Goal: Navigation & Orientation: Find specific page/section

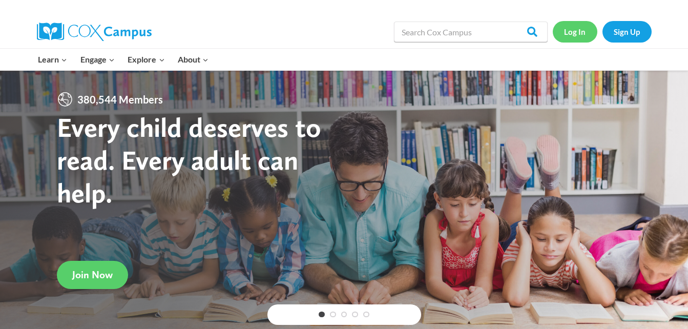
click at [574, 28] on link "Log In" at bounding box center [575, 31] width 45 height 21
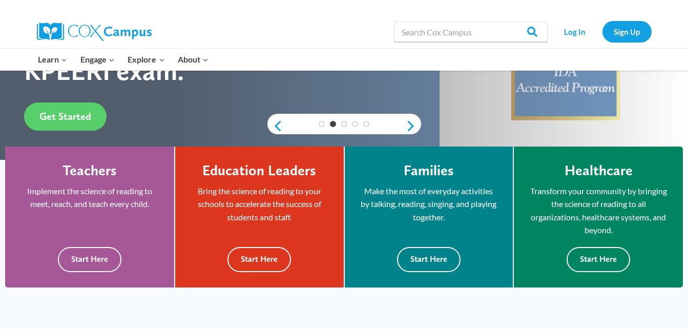
scroll to position [225, 0]
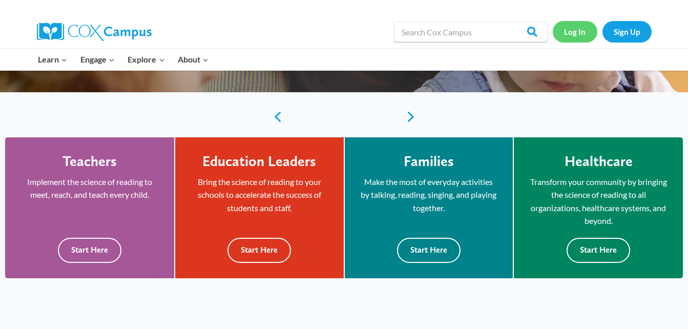
click at [574, 27] on link "Log In" at bounding box center [575, 31] width 45 height 21
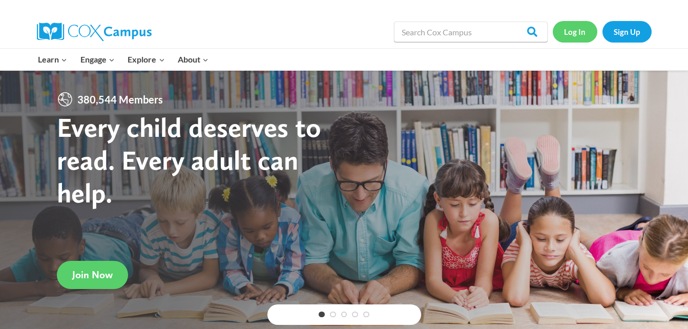
click at [573, 27] on link "Log In" at bounding box center [575, 31] width 45 height 21
